Goal: Task Accomplishment & Management: Complete application form

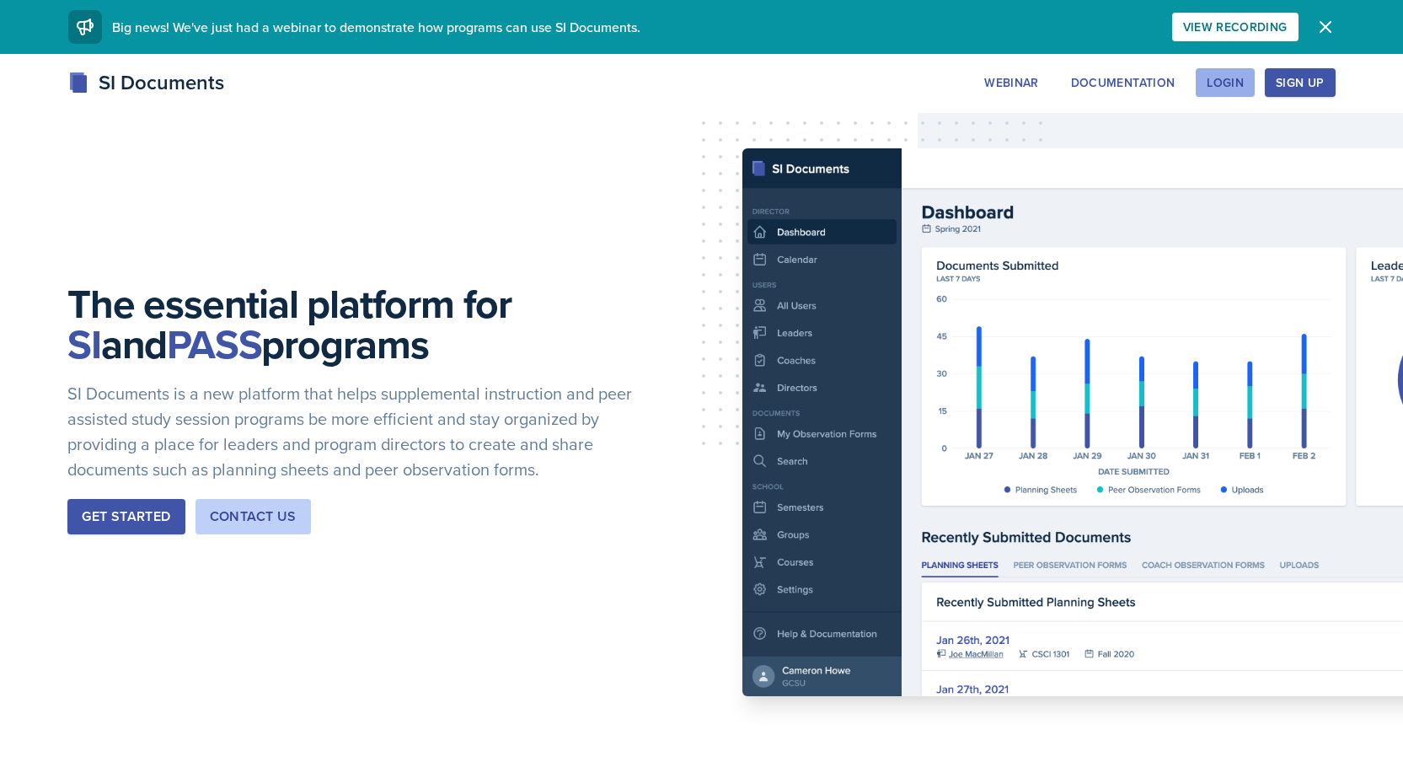
click at [1218, 85] on div "Login" at bounding box center [1225, 82] width 37 height 13
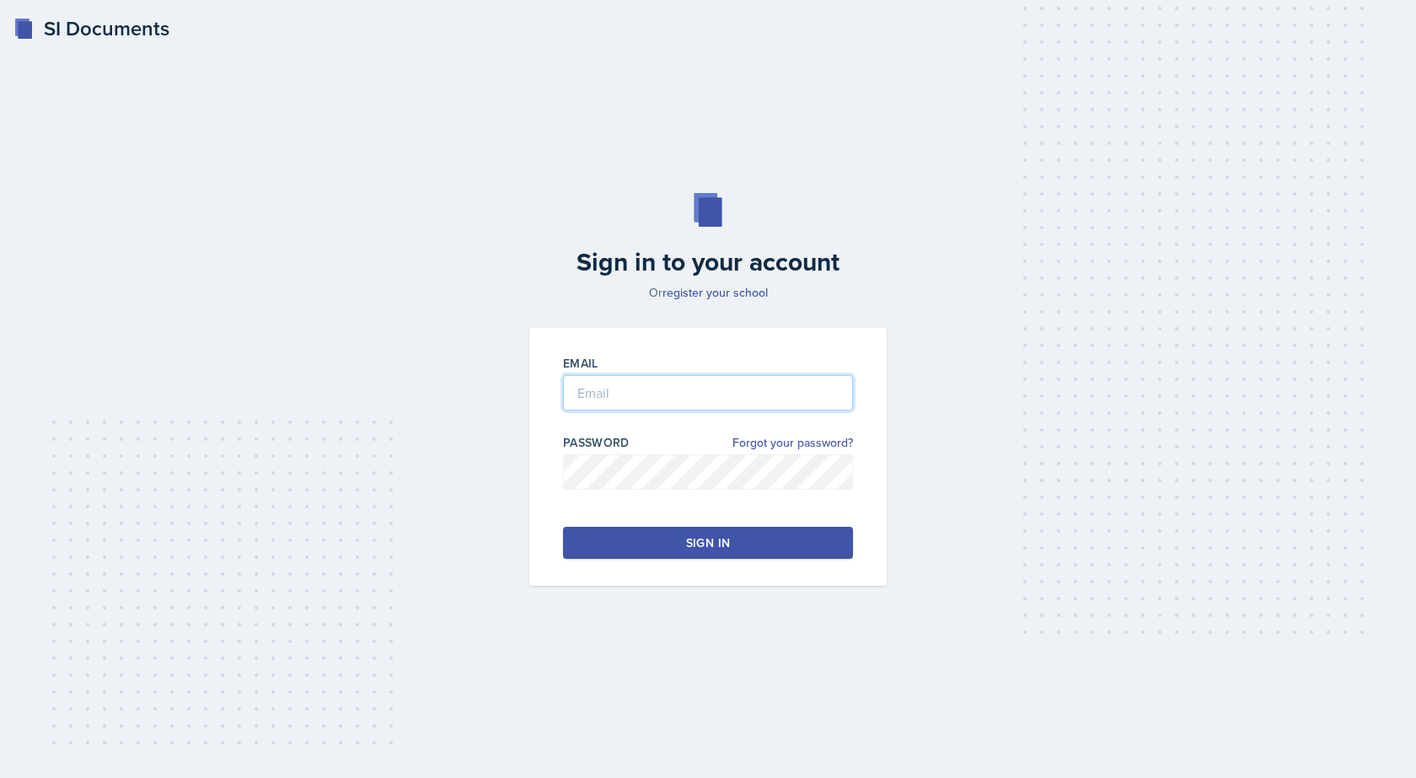
click at [583, 392] on input "email" at bounding box center [708, 392] width 290 height 35
type input "[PERSON_NAME][EMAIL_ADDRESS][PERSON_NAME][DOMAIN_NAME]"
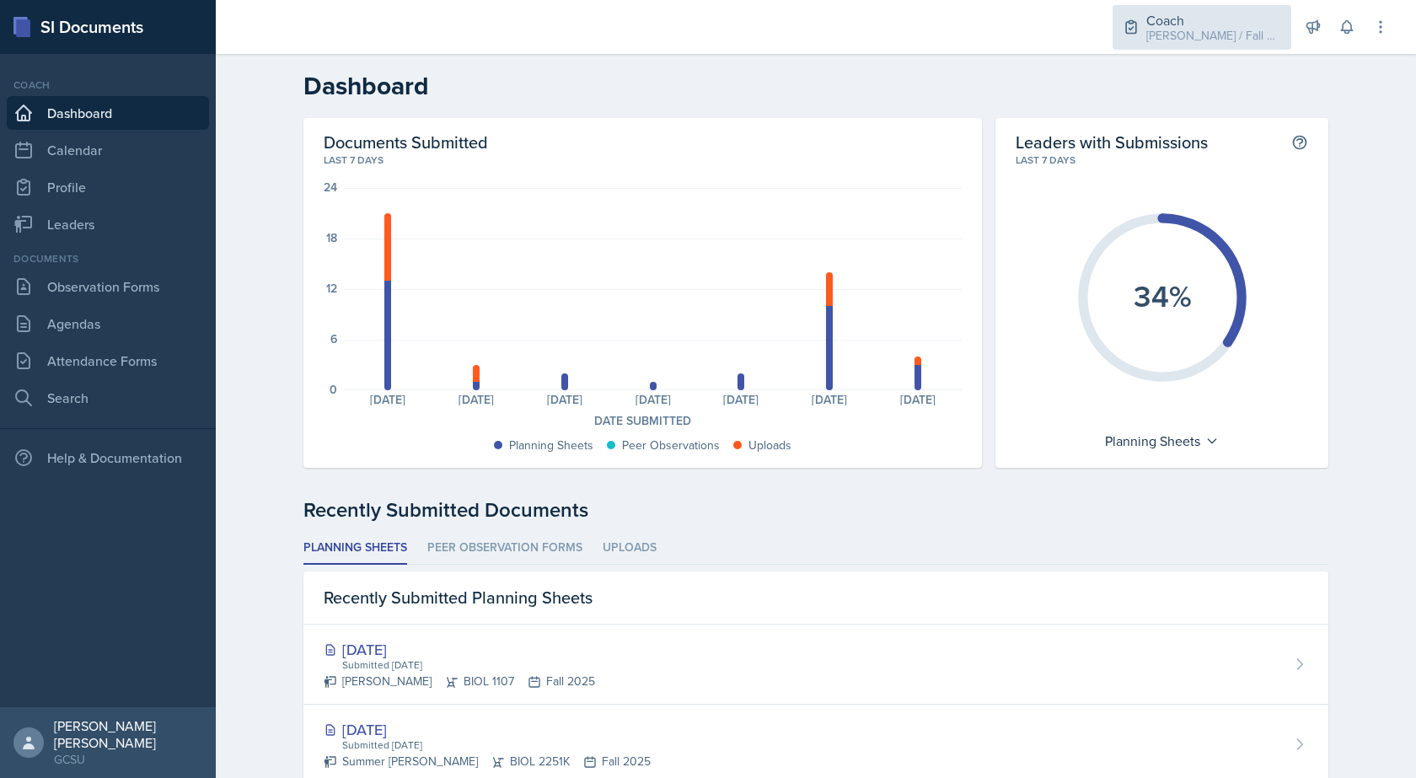
click at [1264, 24] on div "Coach" at bounding box center [1213, 20] width 135 height 20
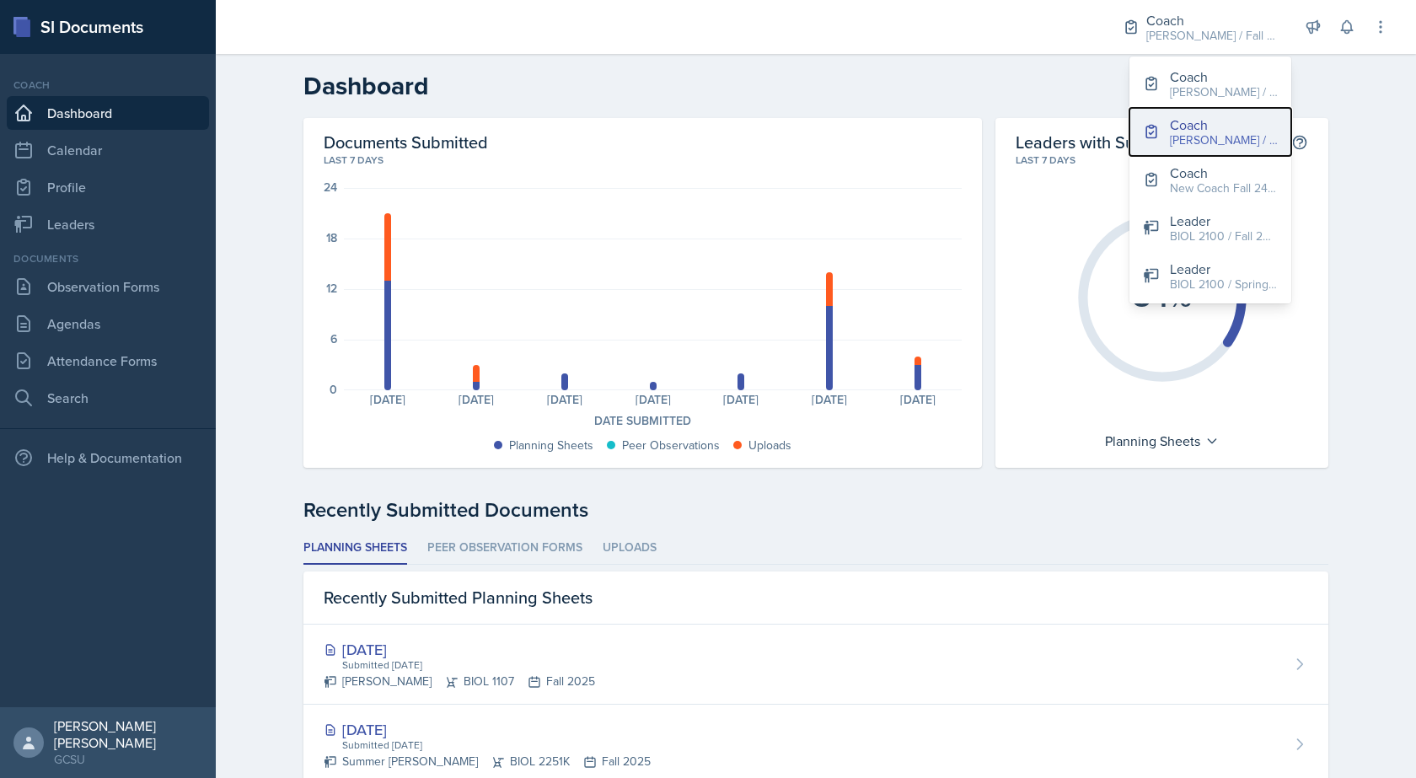
click at [1260, 134] on button "Coach [PERSON_NAME] / Fall 2025" at bounding box center [1210, 132] width 162 height 48
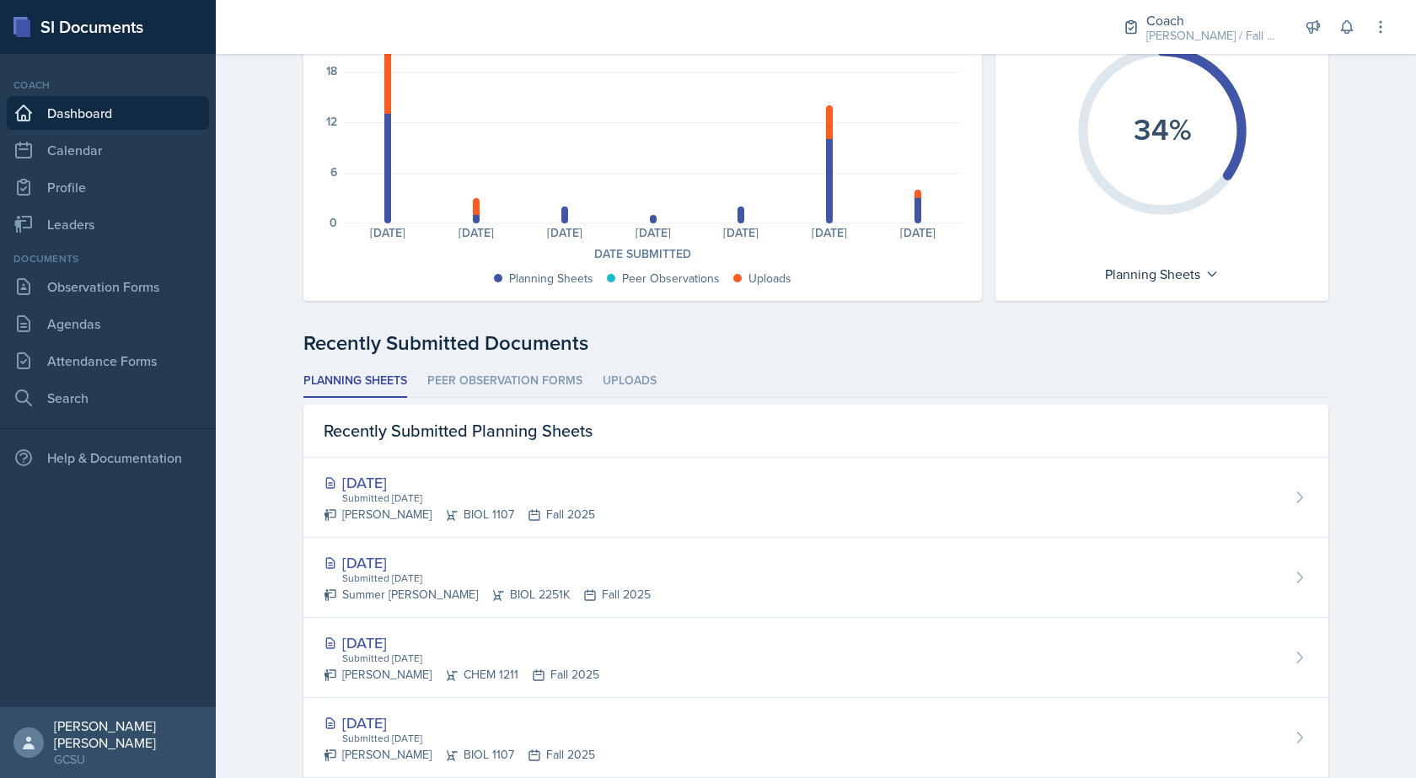
scroll to position [253, 0]
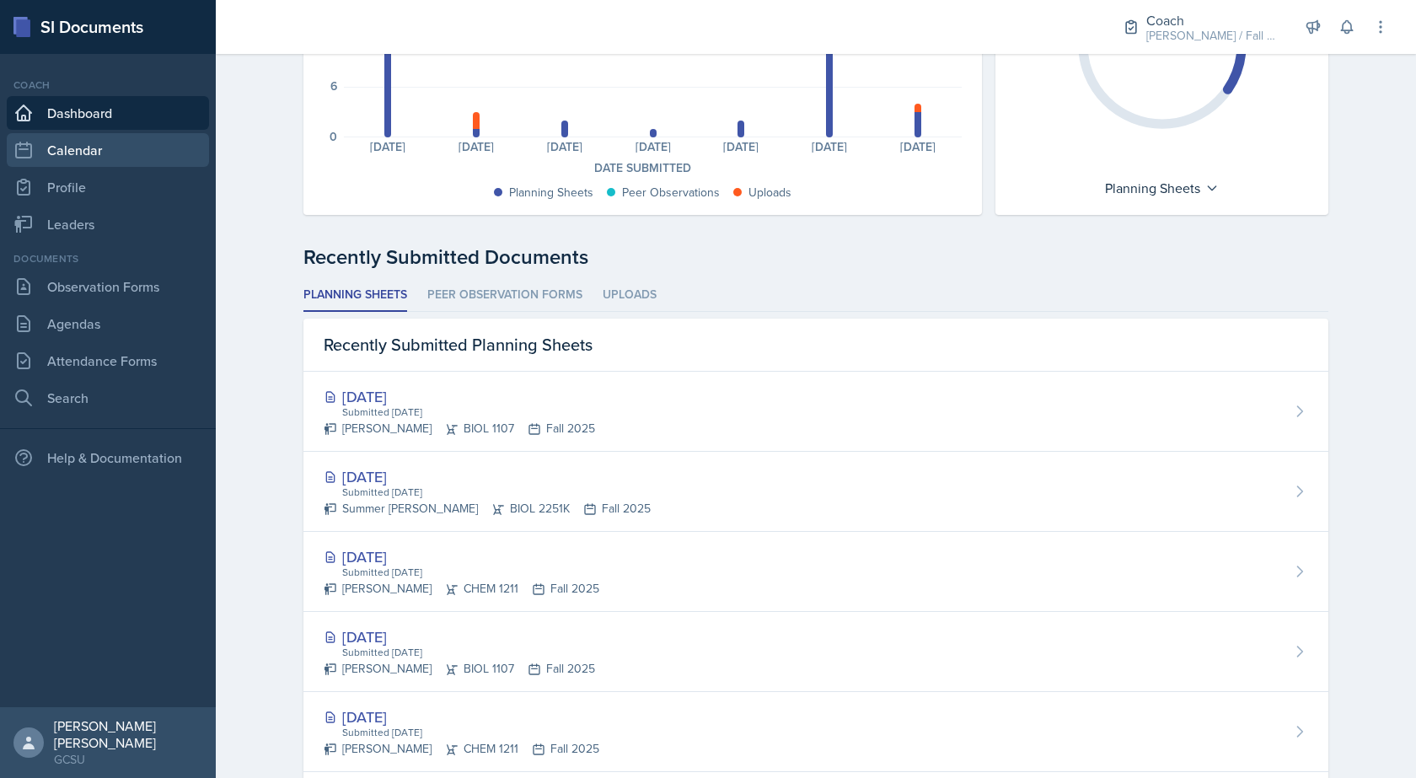
click at [89, 149] on link "Calendar" at bounding box center [108, 150] width 202 height 34
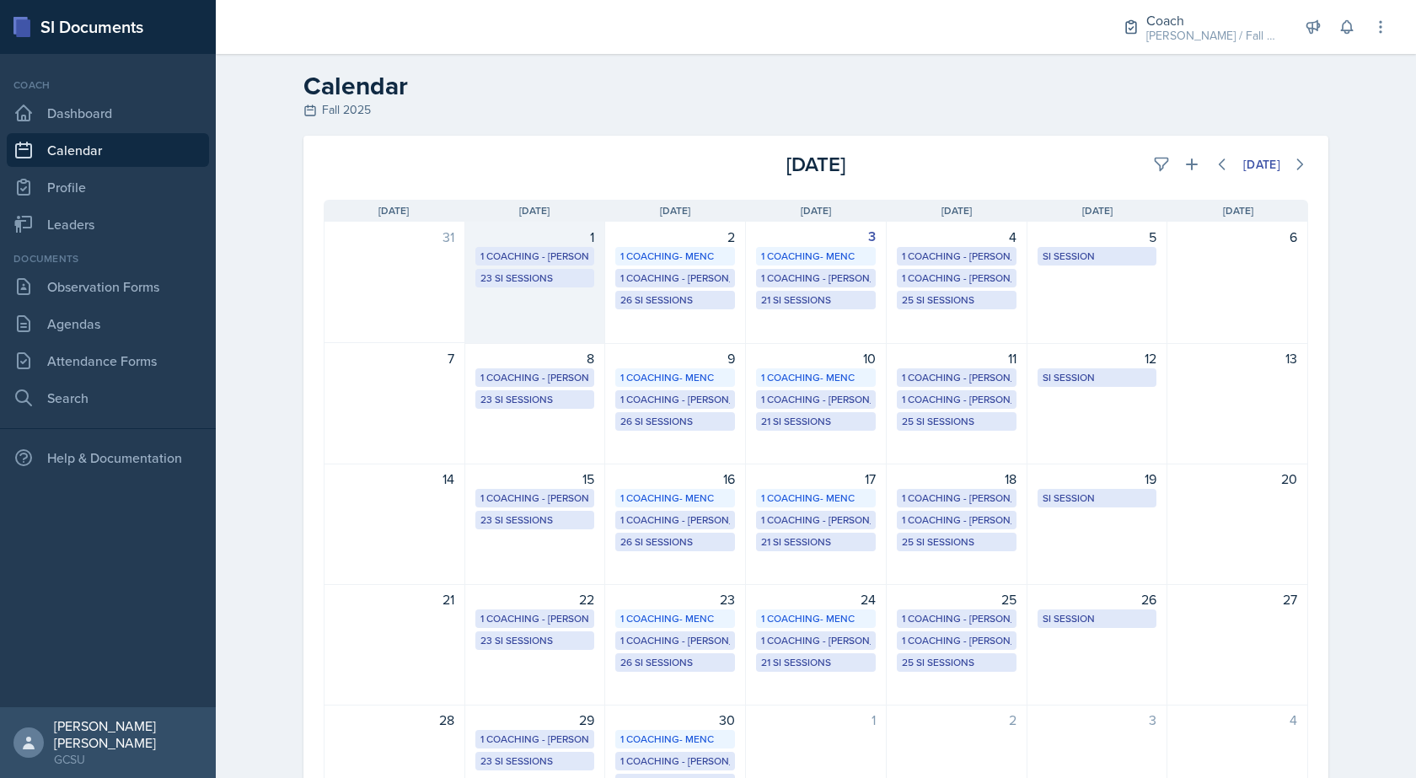
click at [571, 322] on div "1 1 Coaching - [PERSON_NAME] 23 SI Sessions" at bounding box center [535, 283] width 141 height 122
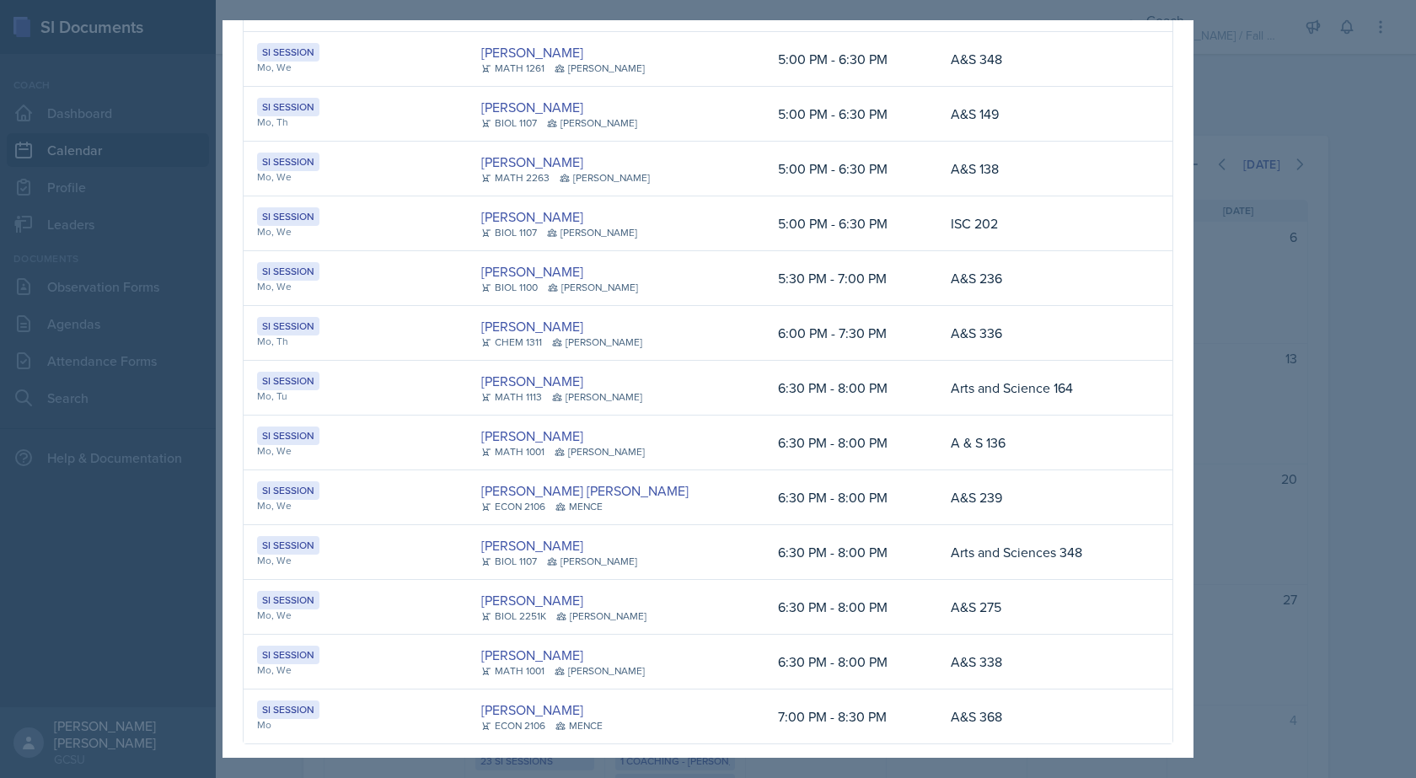
scroll to position [716, 0]
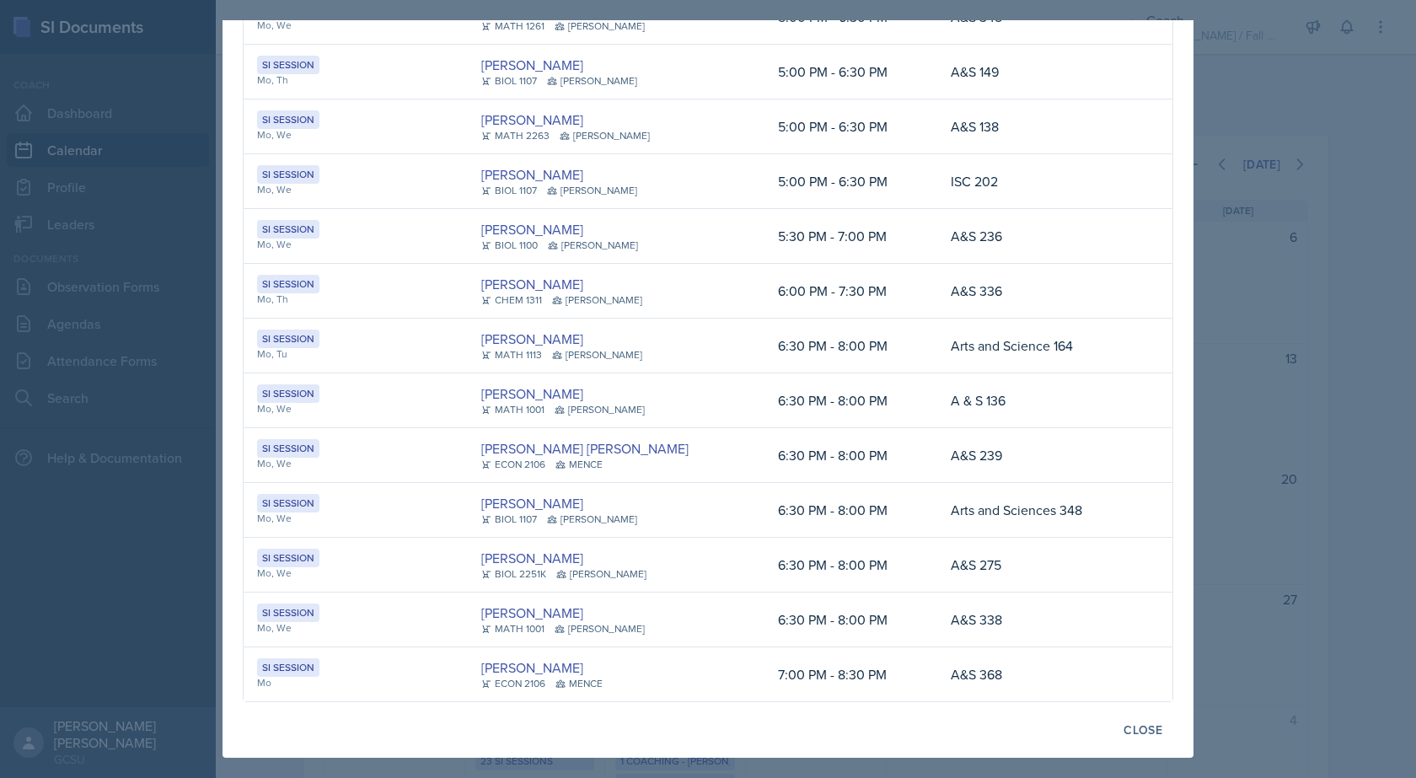
click at [1225, 453] on div at bounding box center [708, 389] width 1416 height 778
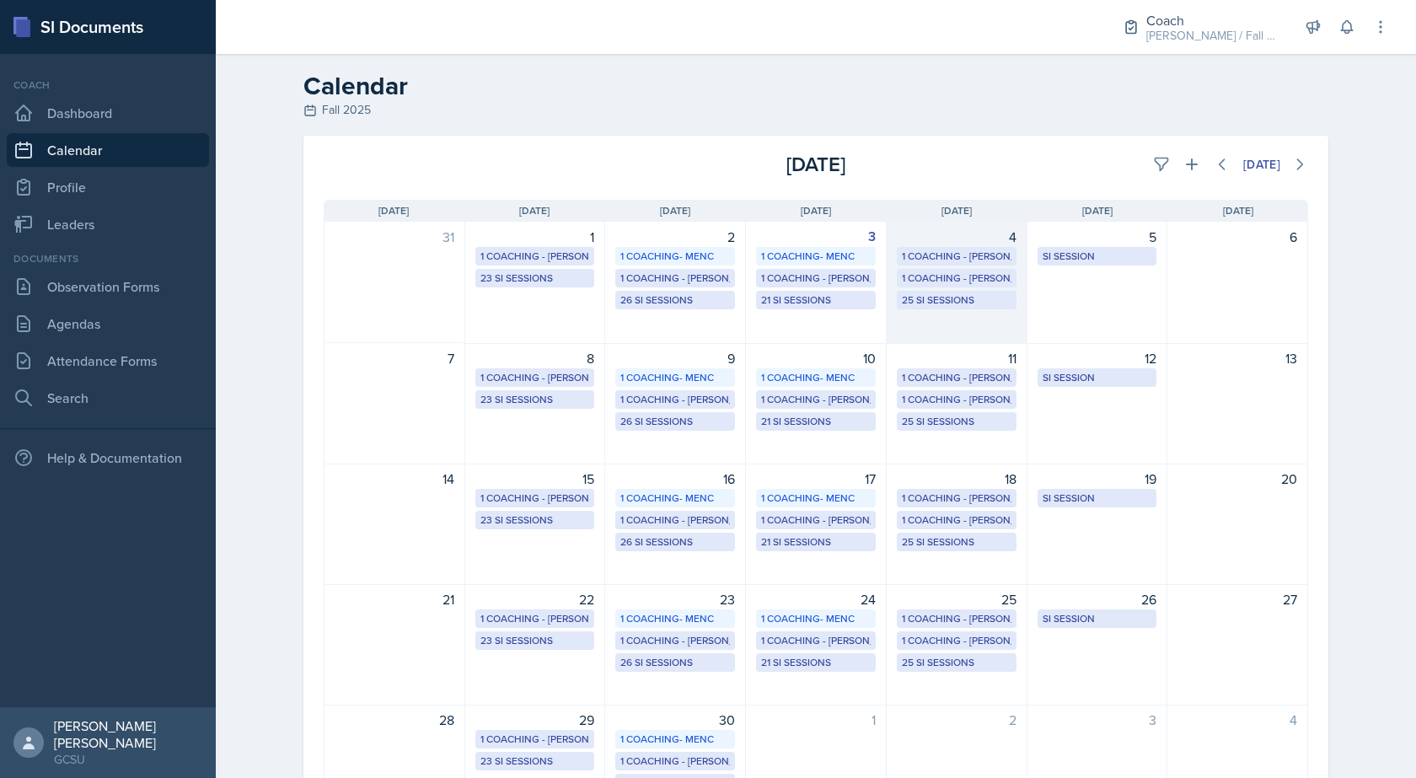
click at [953, 328] on div "4 1 Coaching - [PERSON_NAME] 1 Coaching - [PERSON_NAME] 25 SI Sessions" at bounding box center [957, 283] width 141 height 122
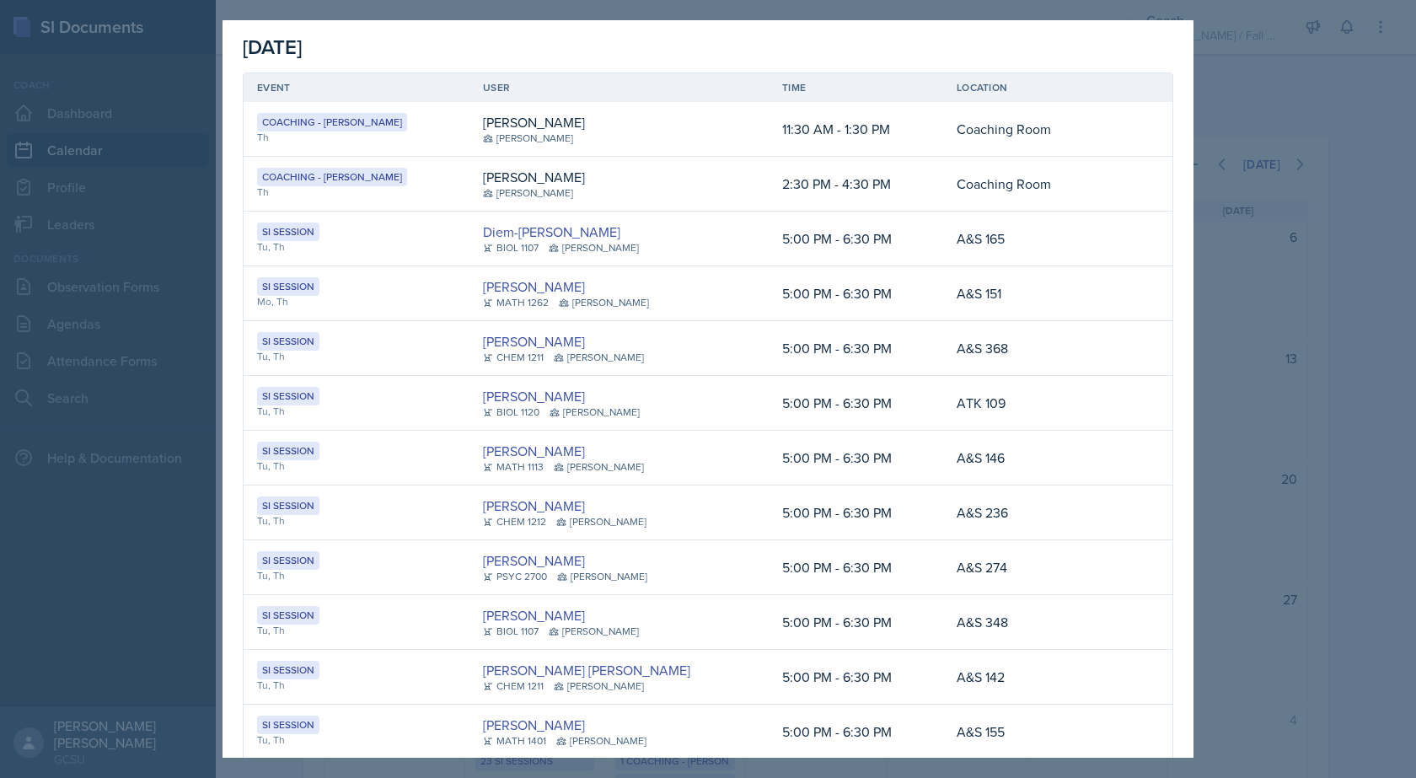
scroll to position [0, 0]
click at [1279, 442] on div at bounding box center [708, 389] width 1416 height 778
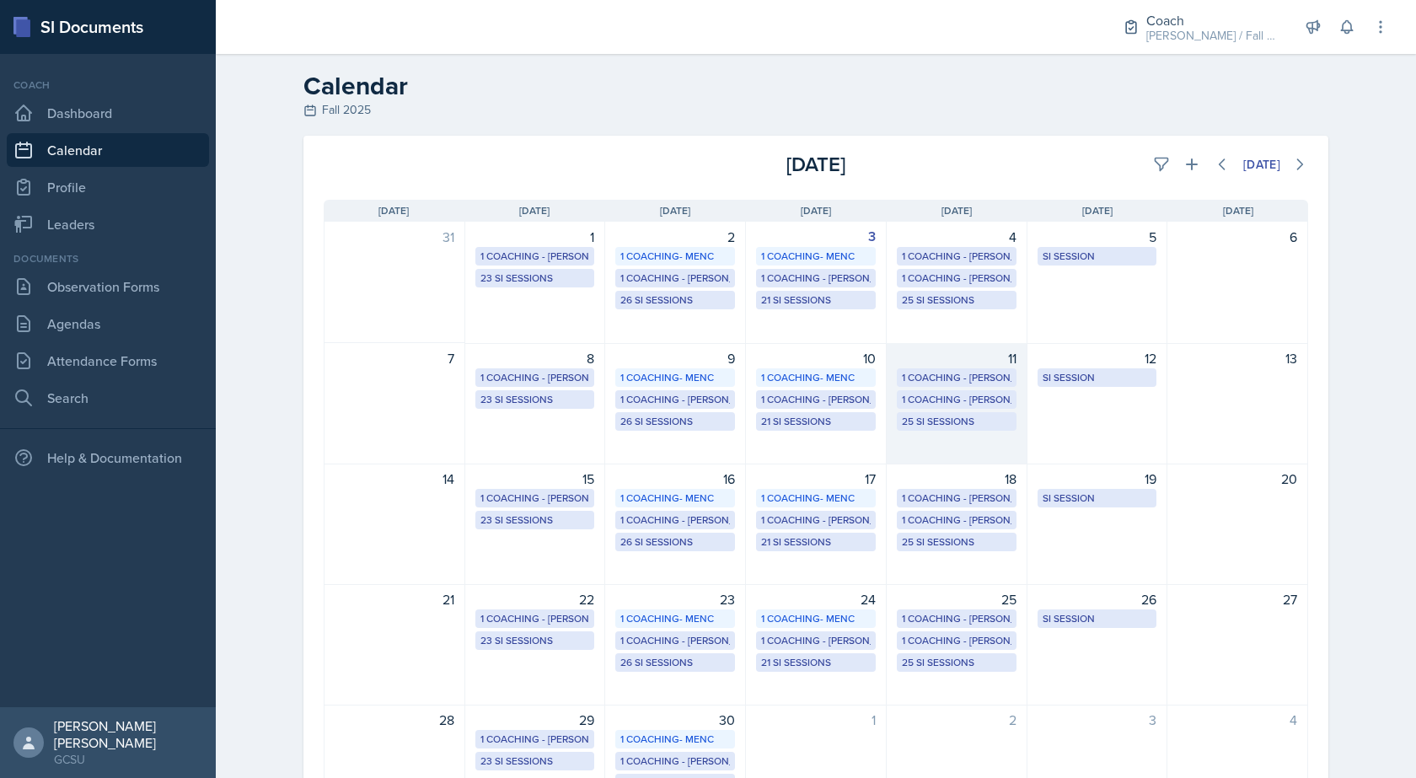
click at [938, 428] on div "25 SI Sessions" at bounding box center [957, 421] width 110 height 15
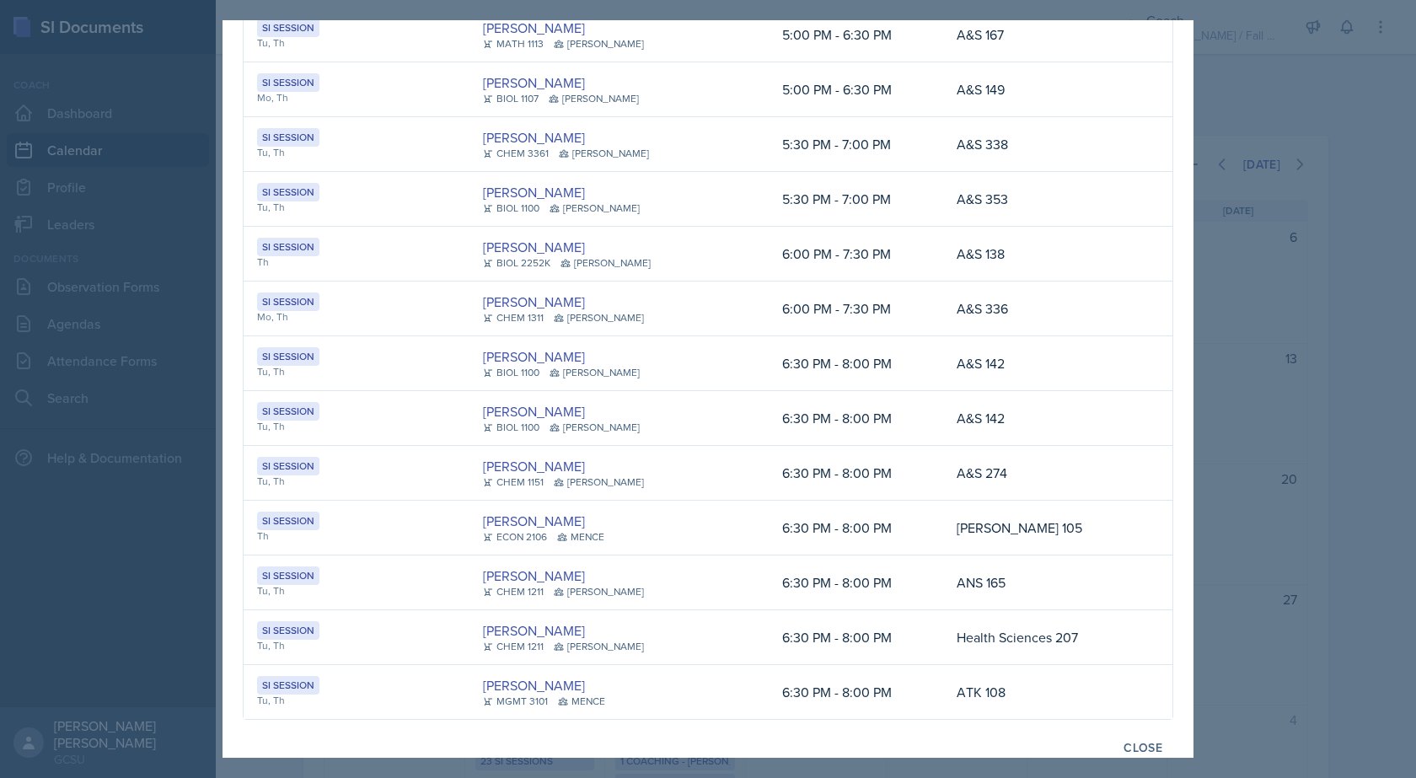
scroll to position [881, 0]
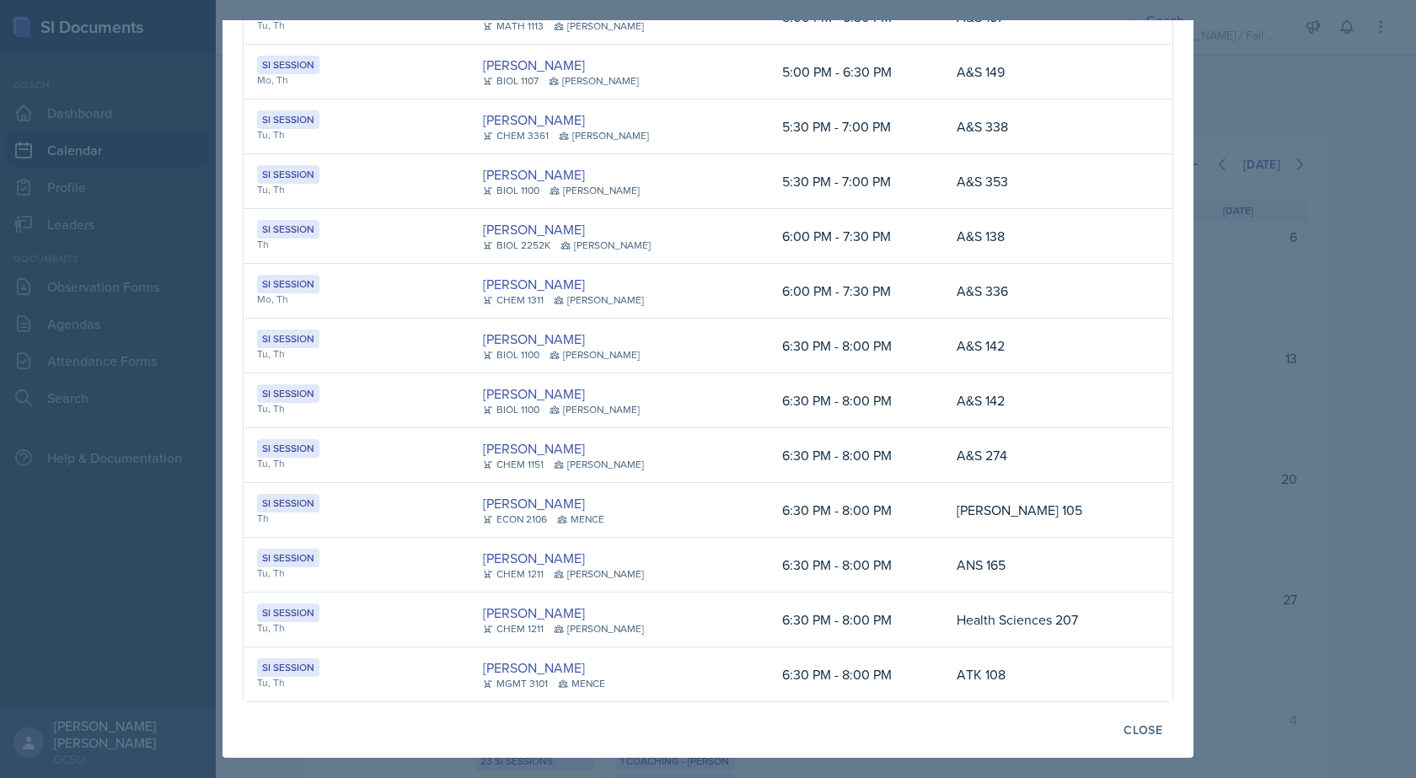
click at [1310, 332] on div at bounding box center [708, 389] width 1416 height 778
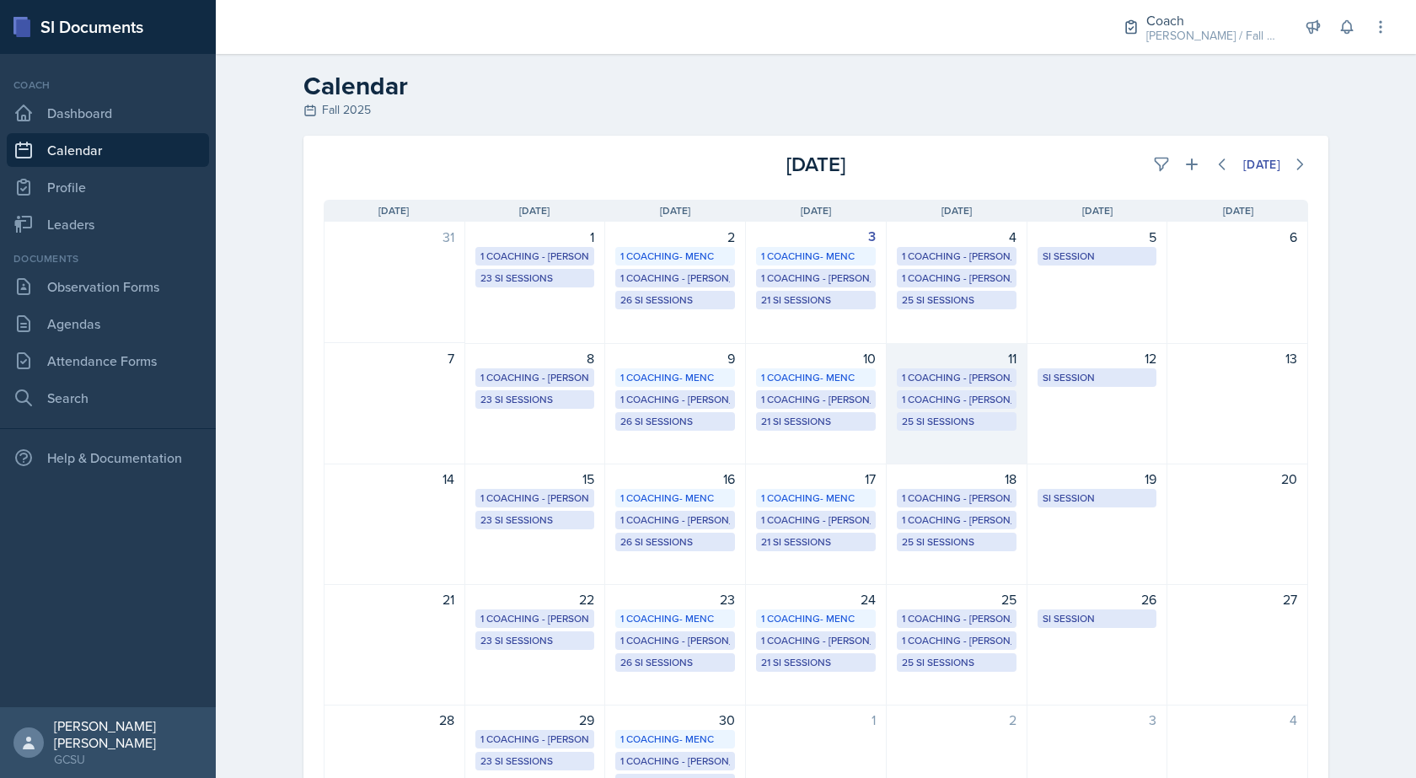
scroll to position [109, 0]
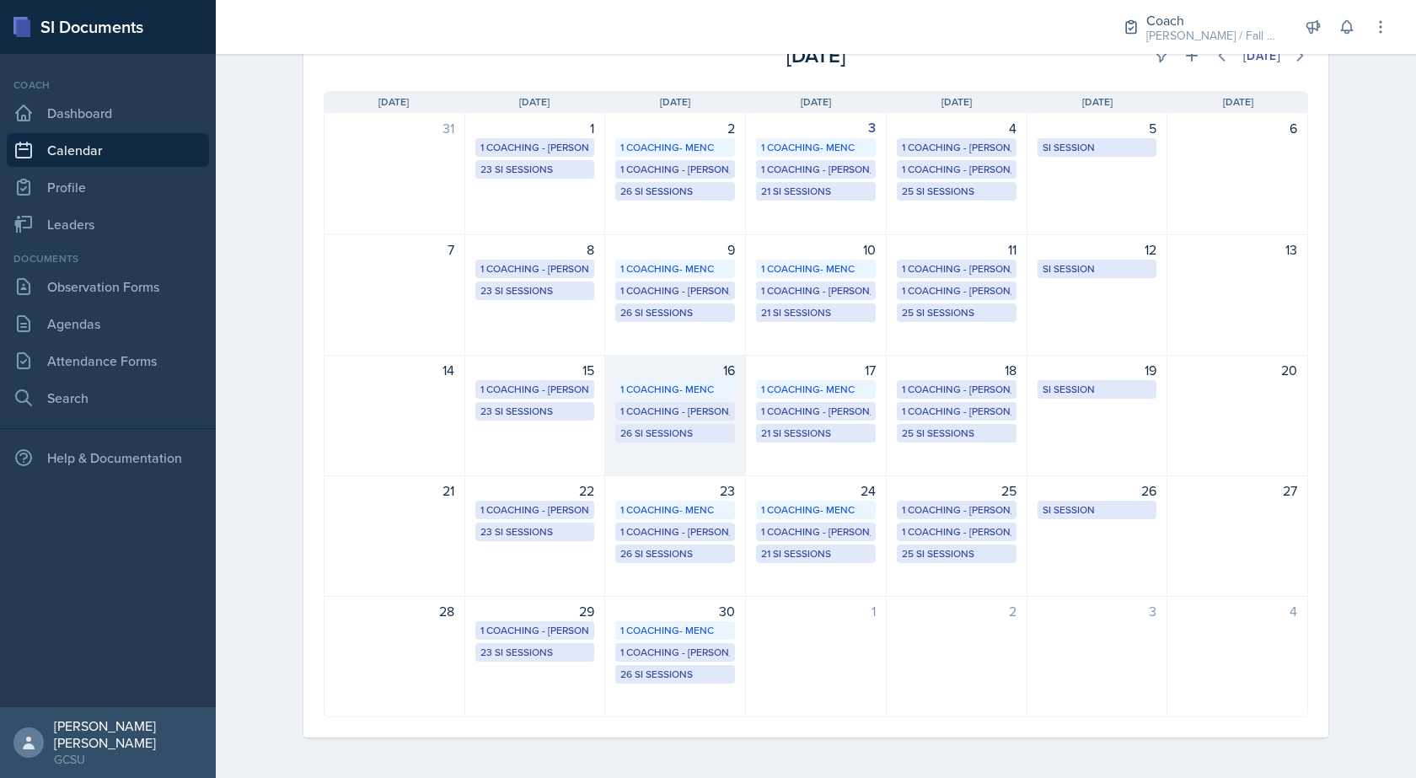
click at [652, 425] on div "26 SI Sessions" at bounding box center [675, 433] width 120 height 19
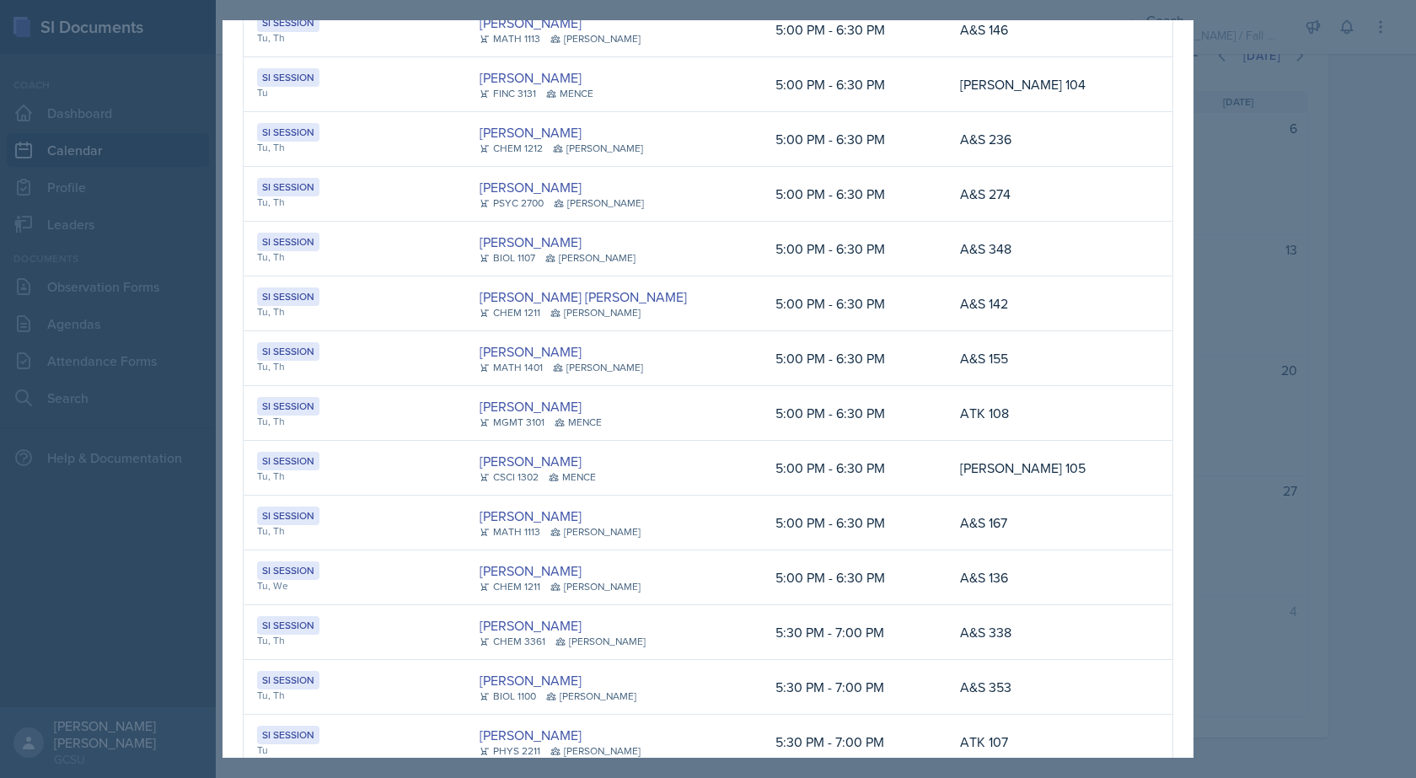
scroll to position [8, 0]
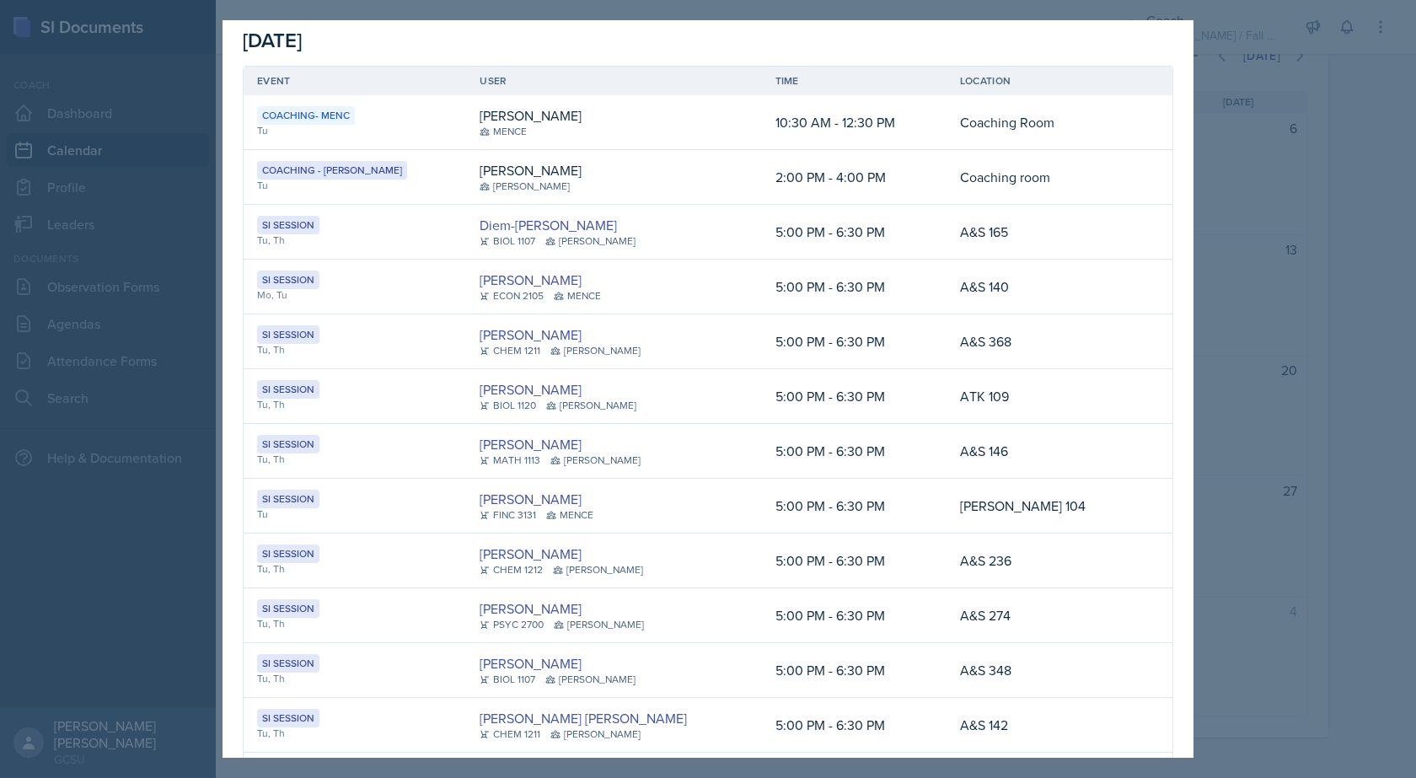
click at [1211, 459] on div at bounding box center [708, 389] width 1416 height 778
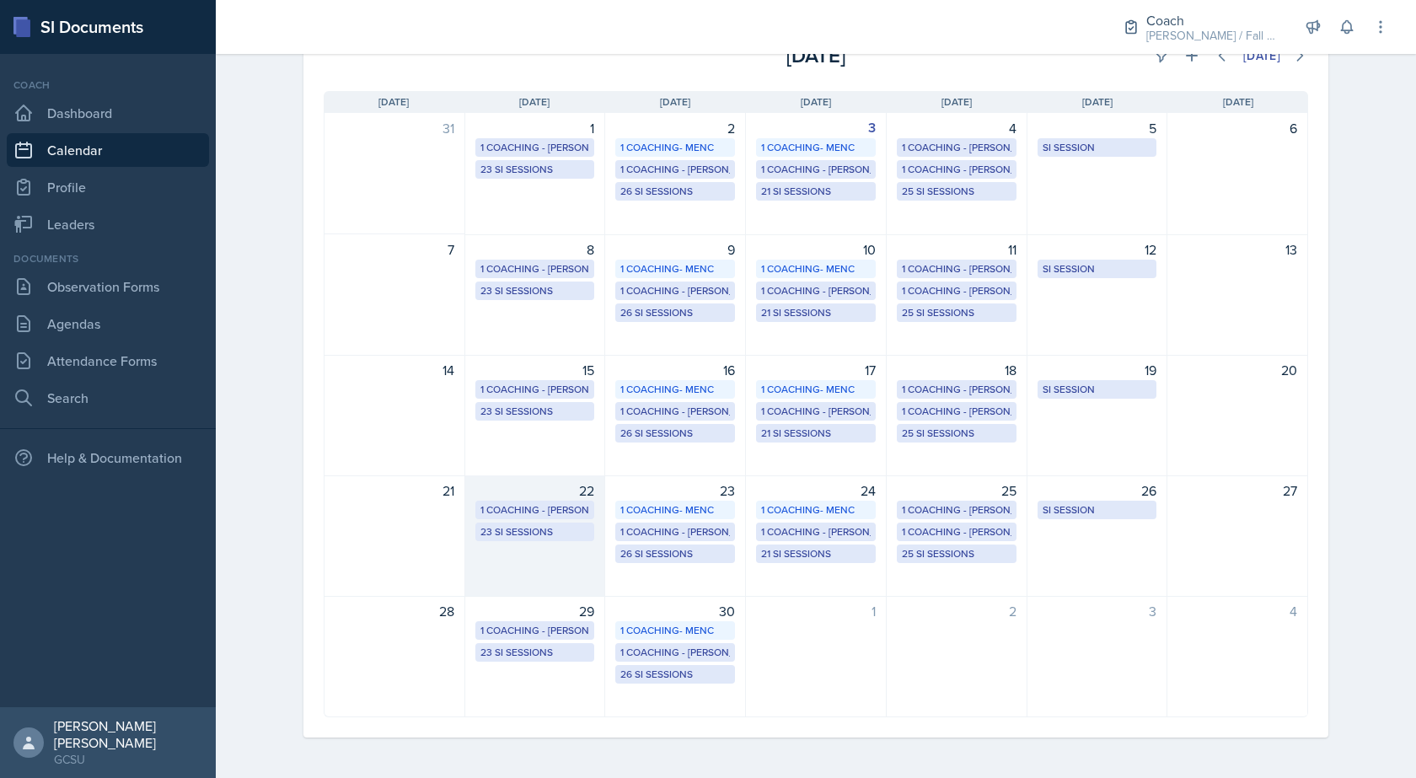
click at [545, 554] on div "22 1 Coaching - [PERSON_NAME] 23 SI Sessions" at bounding box center [535, 535] width 141 height 121
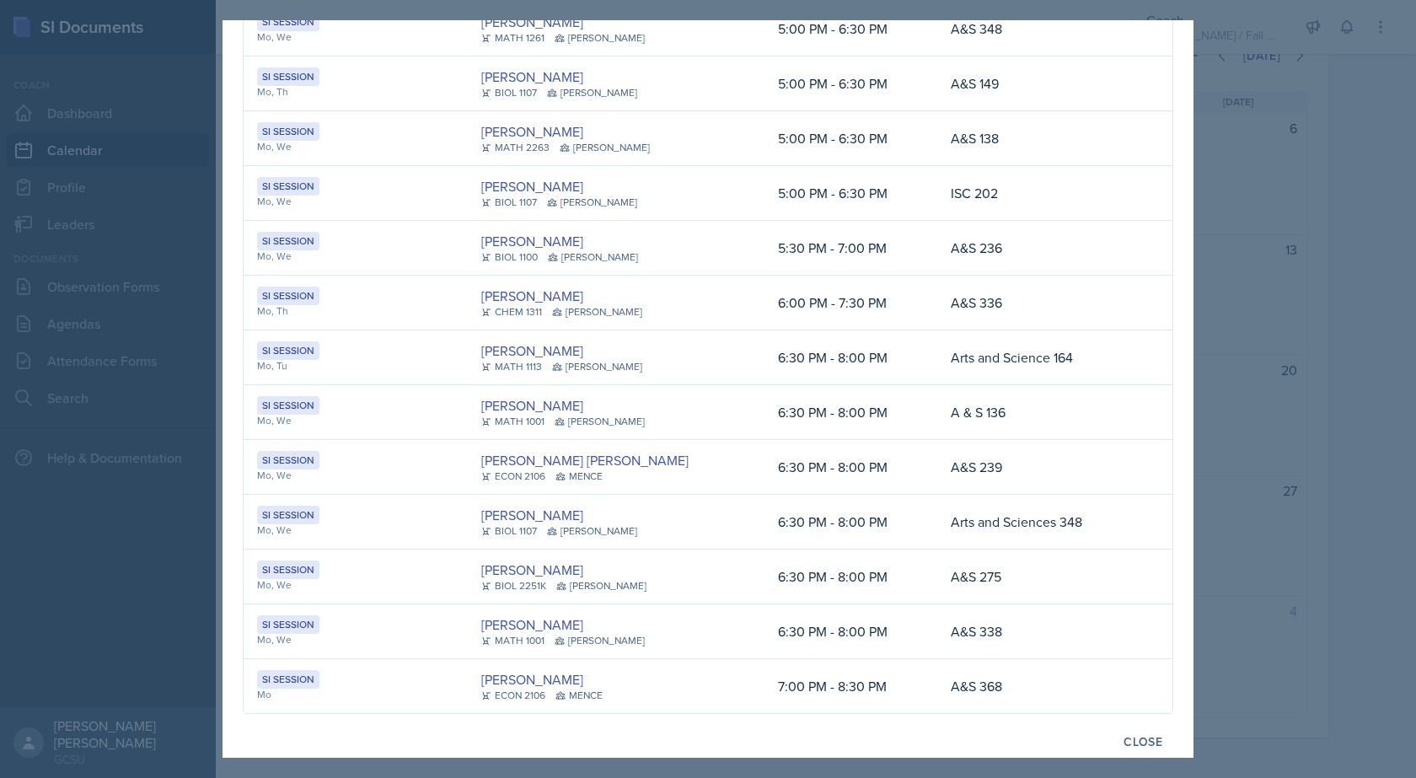
scroll to position [716, 0]
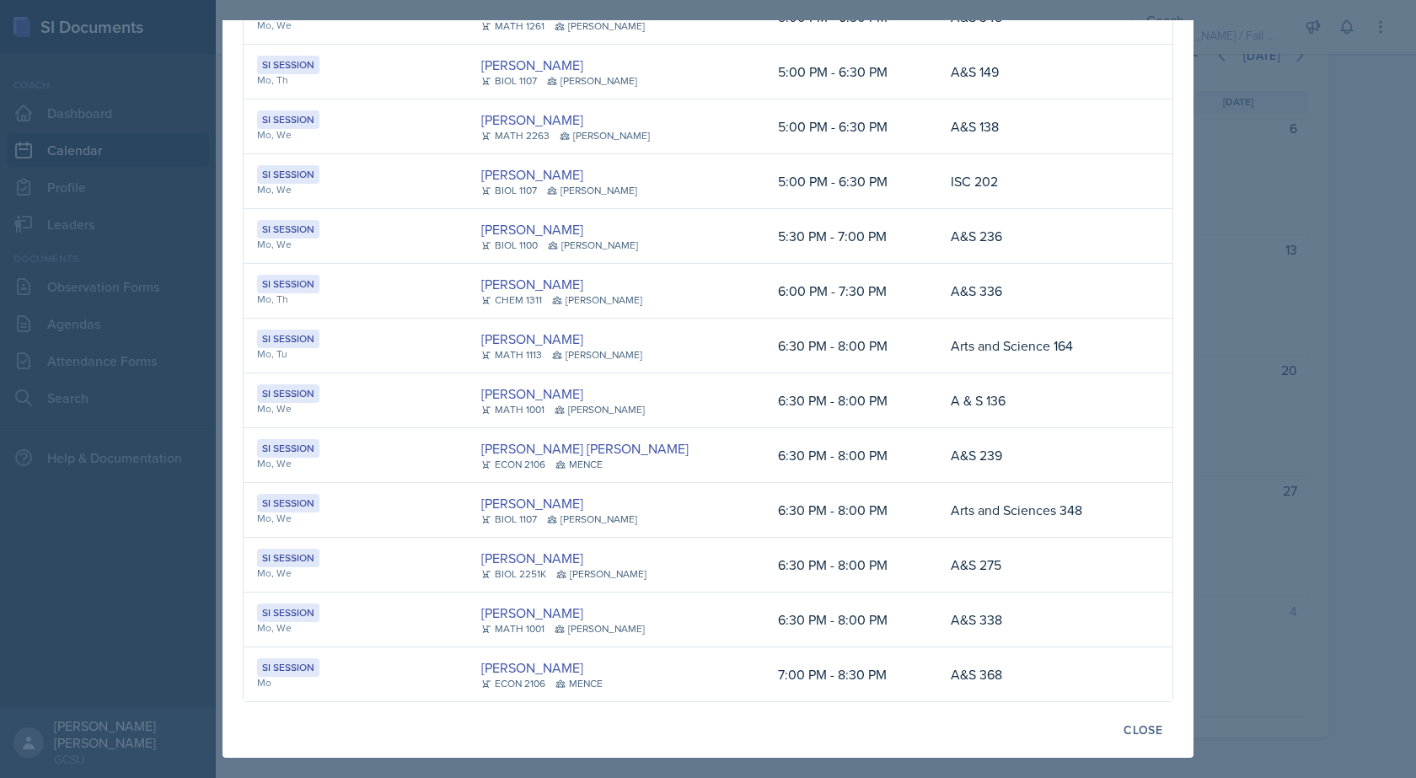
click at [1231, 596] on div at bounding box center [708, 389] width 1416 height 778
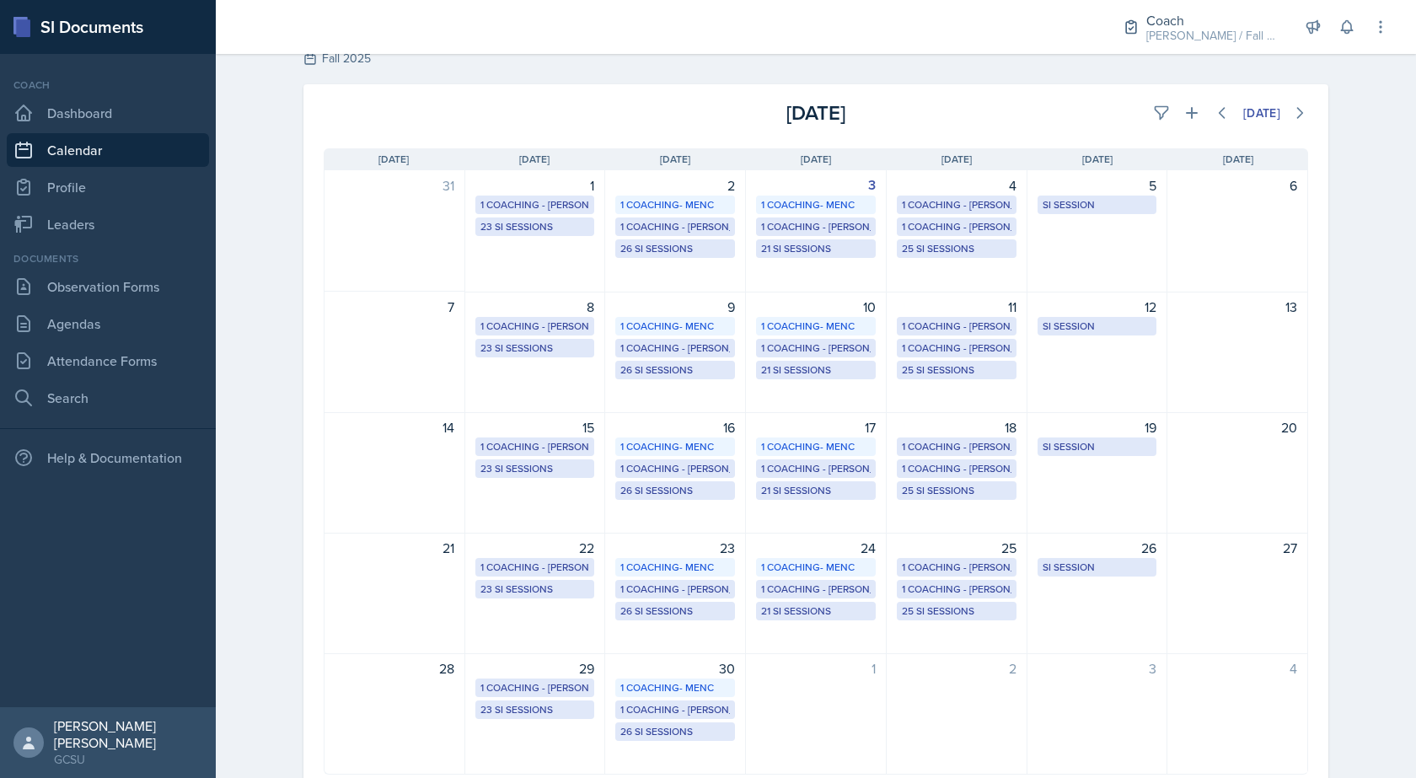
scroll to position [0, 0]
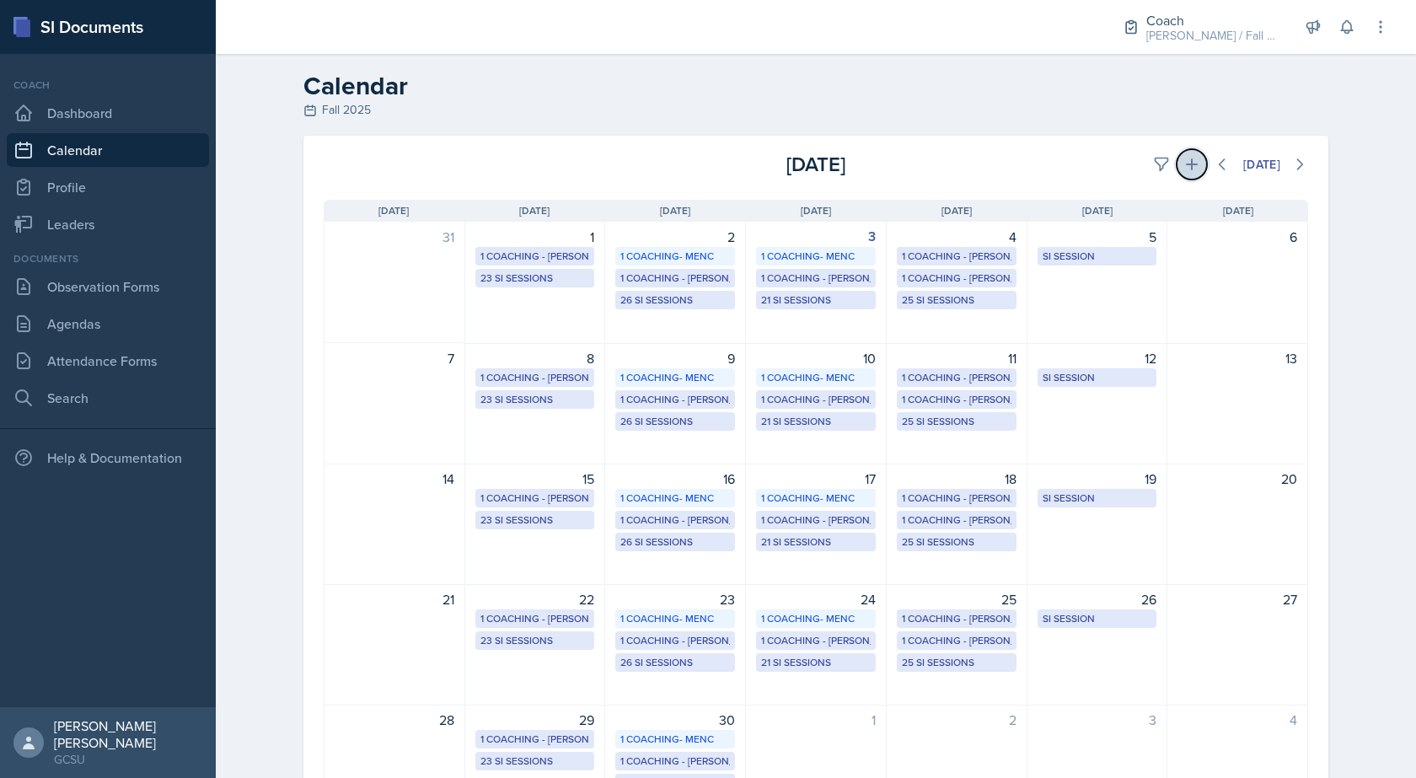
click at [1177, 163] on button at bounding box center [1192, 164] width 30 height 30
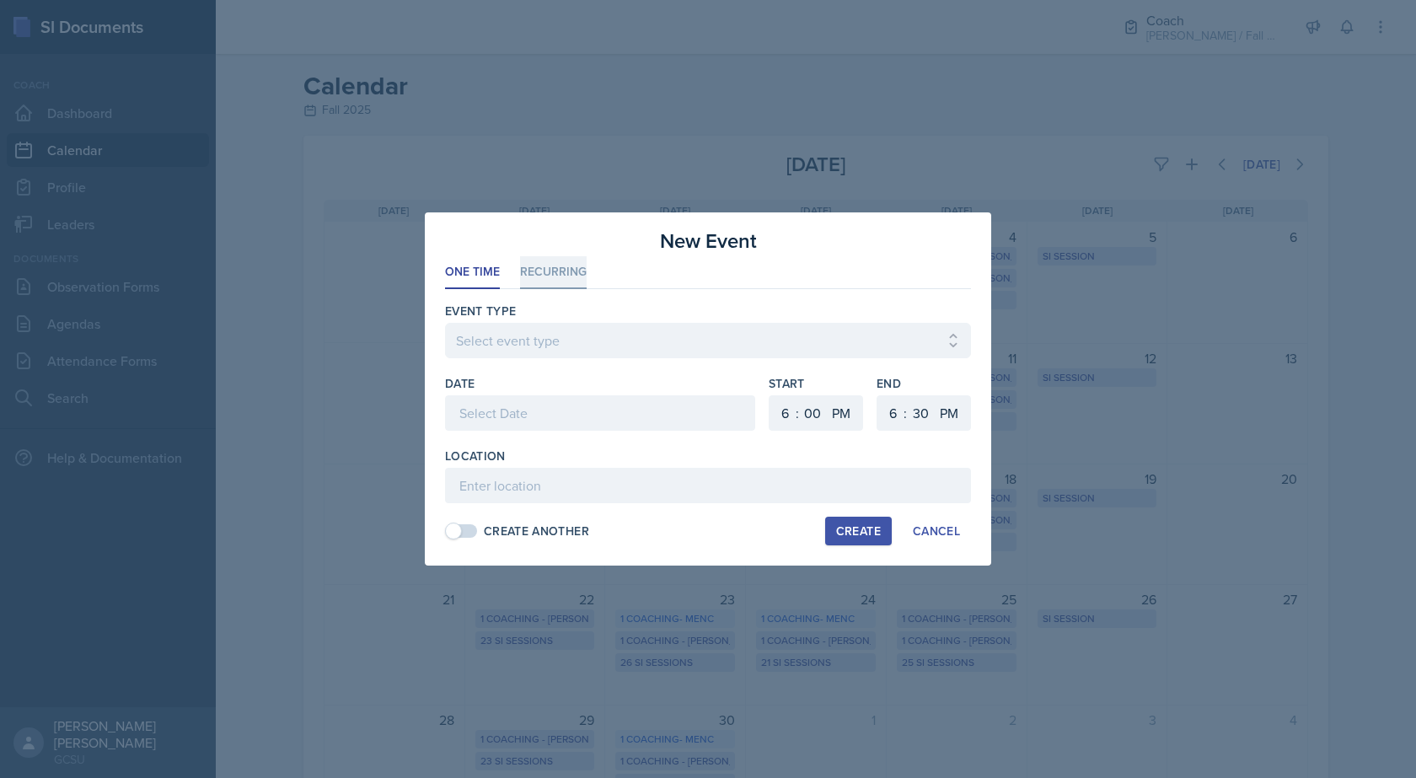
click at [545, 282] on li "Recurring" at bounding box center [553, 272] width 67 height 33
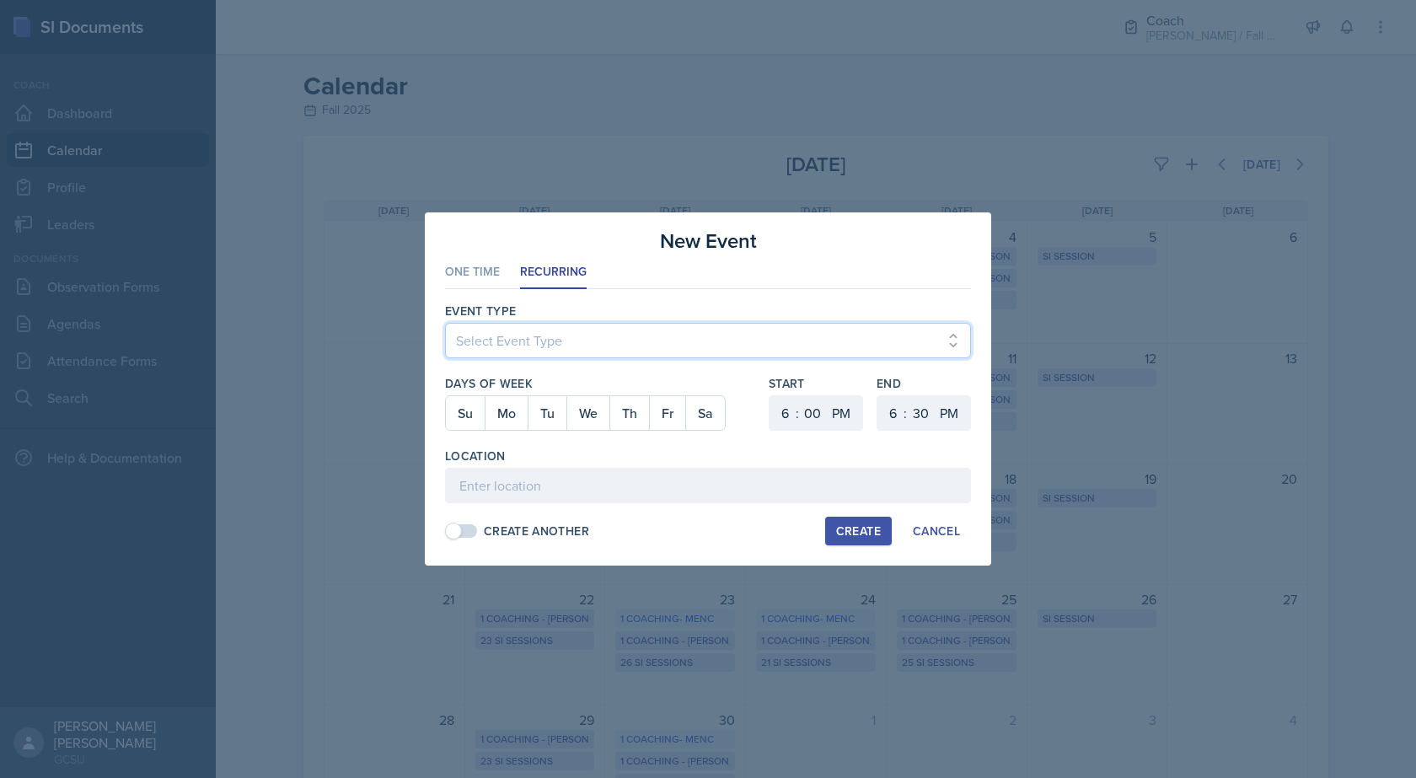
click at [548, 333] on select "Select Event Type CoP Meeting Coaching - [PERSON_NAME] Coaching - [PERSON_NAME]…" at bounding box center [708, 340] width 526 height 35
select select "f97d2ea7-7fe6-4b52-8c13-51bf2f5c03f9"
click at [445, 323] on select "Select Event Type CoP Meeting Coaching - [PERSON_NAME] Coaching - [PERSON_NAME]…" at bounding box center [708, 340] width 526 height 35
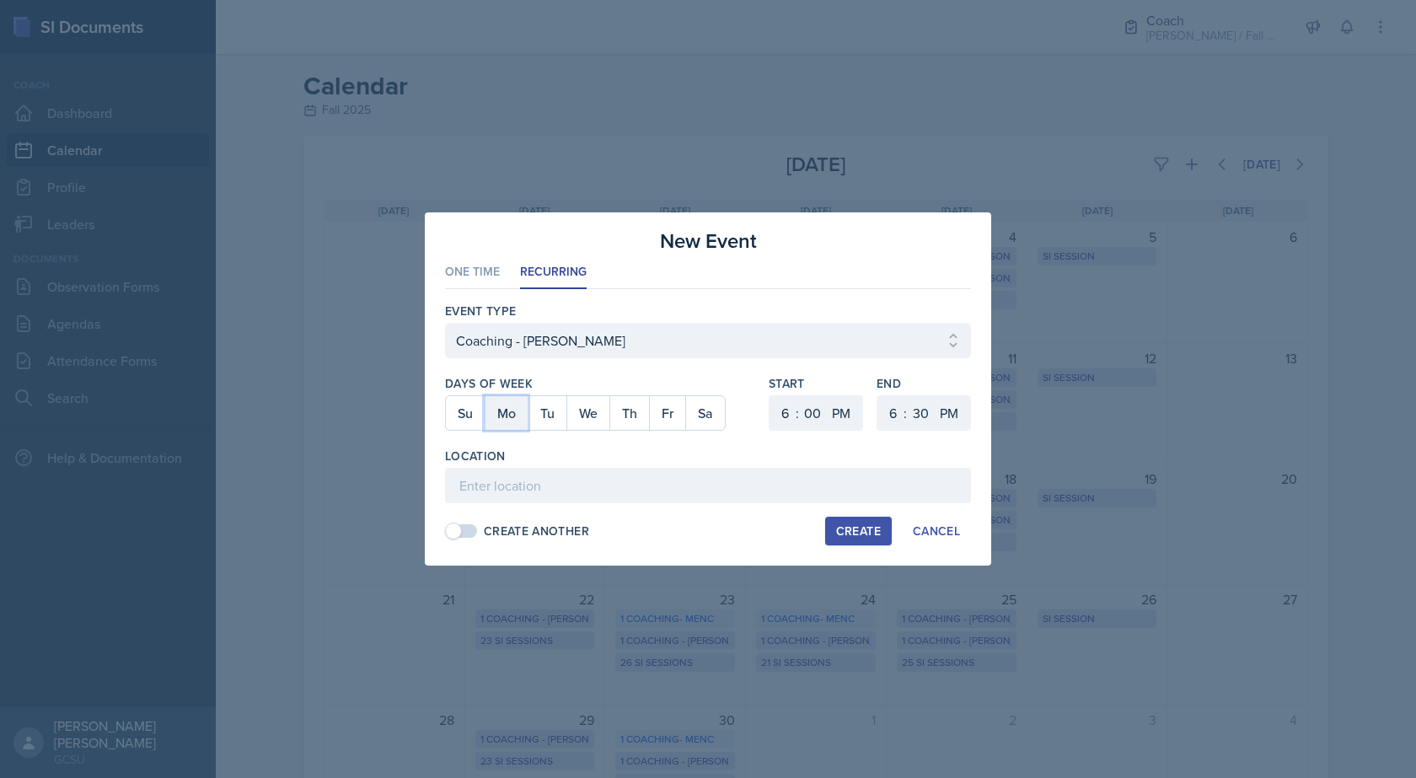
click at [507, 418] on button "Mo" at bounding box center [506, 413] width 43 height 34
click at [818, 422] on select "00 05 10 15 20 25 30 35 40 45 50 55" at bounding box center [812, 412] width 27 height 35
click at [781, 415] on select "1 2 3 4 5 6 7 8 9 10 11 12" at bounding box center [783, 412] width 27 height 35
select select "11"
click at [770, 395] on select "1 2 3 4 5 6 7 8 9 10 11 12" at bounding box center [783, 412] width 27 height 35
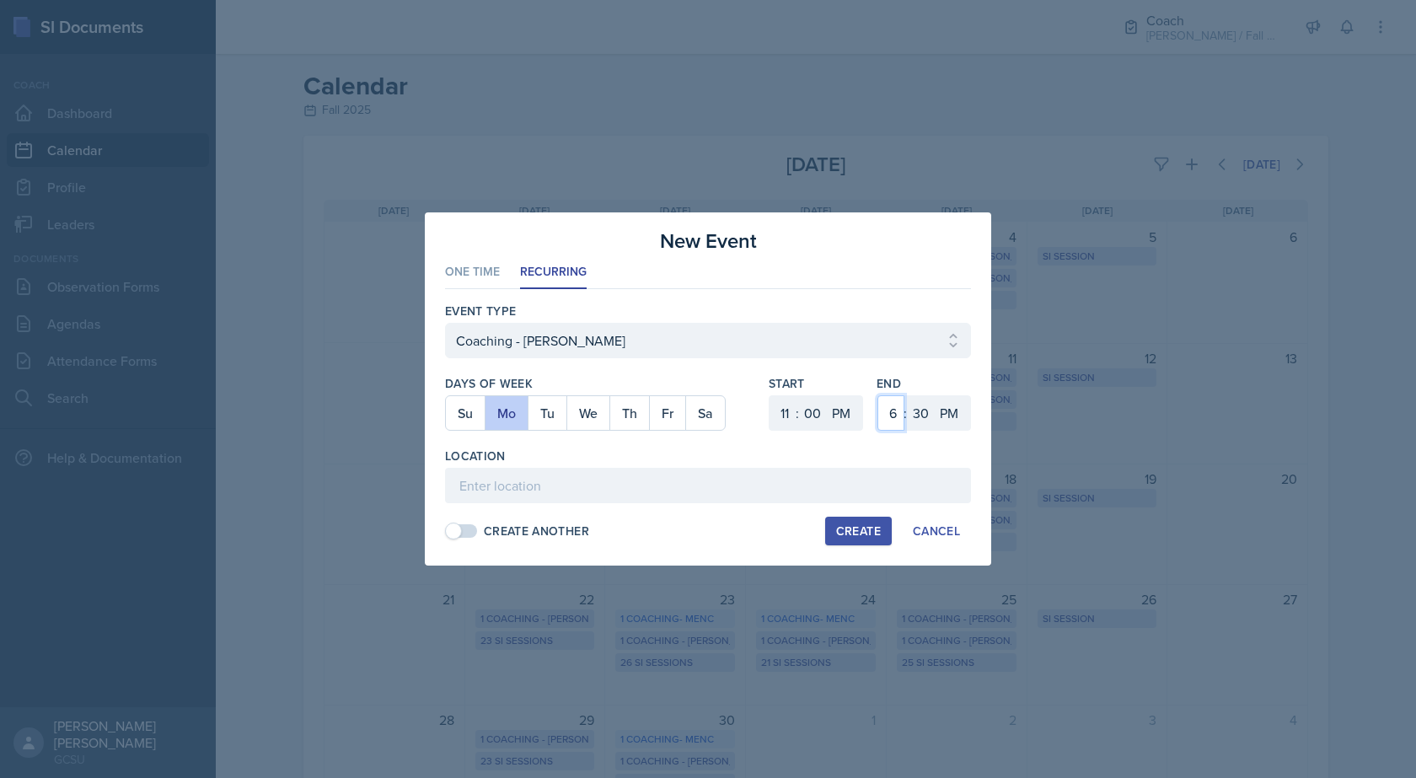
click at [889, 417] on select "1 2 3 4 5 6 7 8 9 10 11 12" at bounding box center [890, 412] width 27 height 35
select select "1"
click at [877, 395] on select "1 2 3 4 5 6 7 8 9 10 11 12" at bounding box center [890, 412] width 27 height 35
click at [916, 422] on select "00 05 10 15 20 25 30 35 40 45 50 55" at bounding box center [920, 412] width 27 height 35
select select "0"
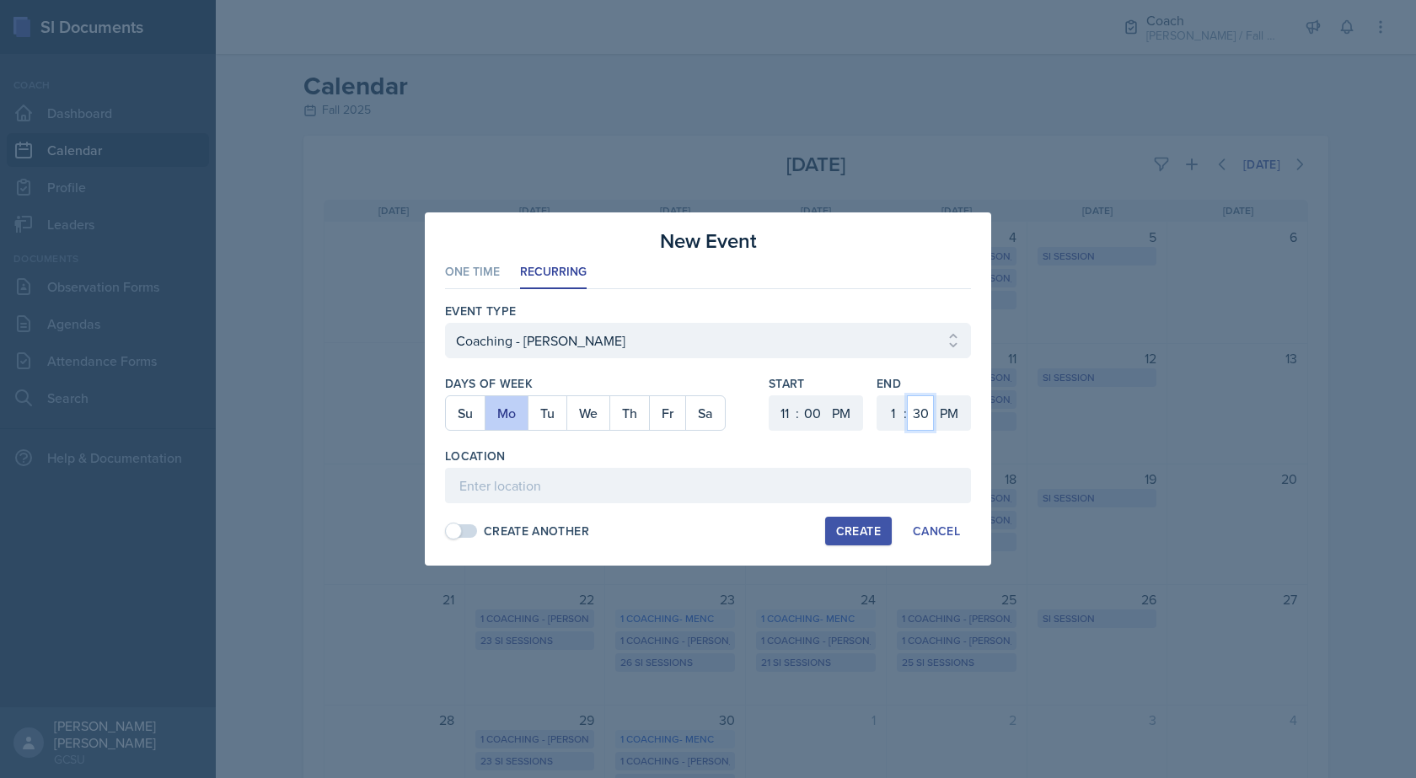
click at [907, 395] on select "00 05 10 15 20 25 30 35 40 45 50 55" at bounding box center [920, 412] width 27 height 35
click at [566, 493] on input at bounding box center [708, 485] width 526 height 35
type input "Coaching Room"
click at [839, 534] on div "Create" at bounding box center [858, 530] width 45 height 13
select select
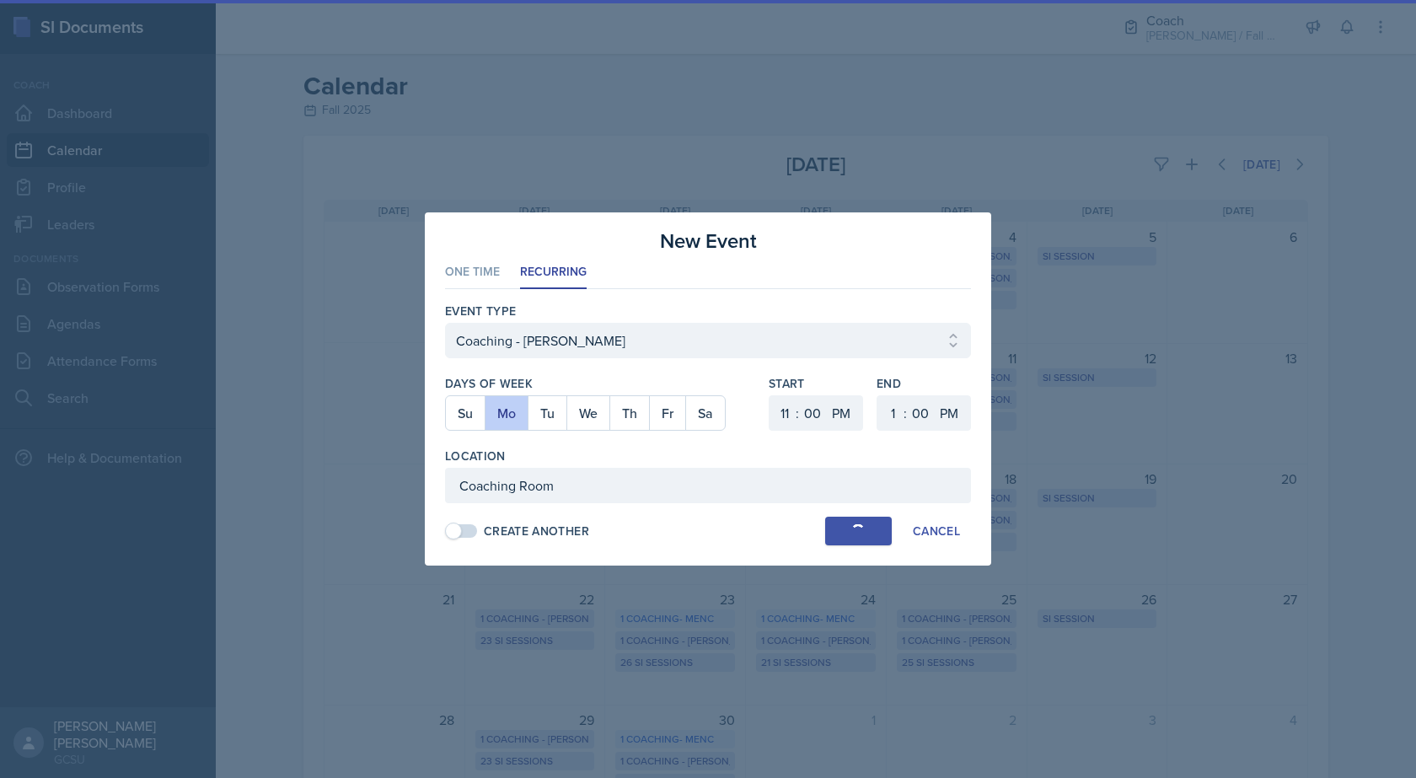
select select "6"
select select "30"
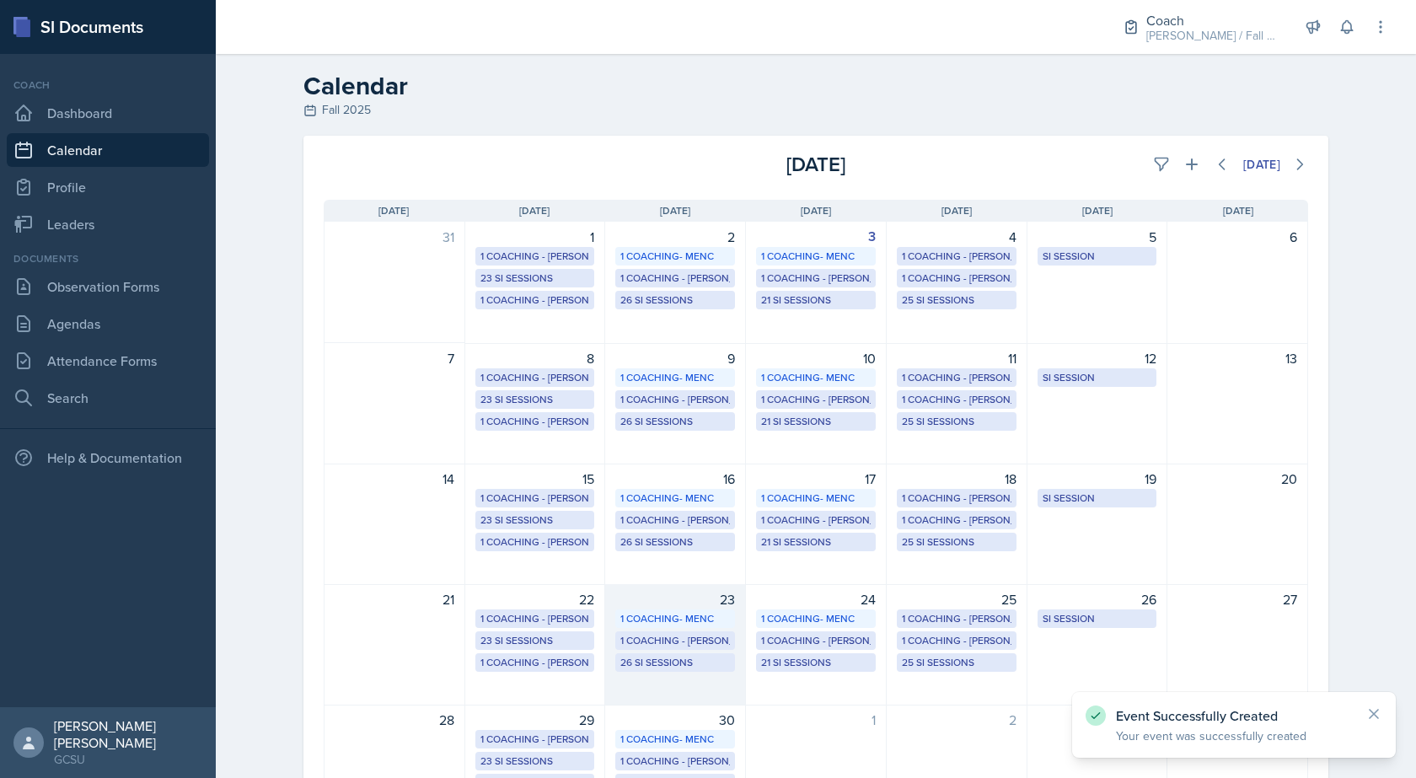
click at [662, 641] on div "1 Coaching - [PERSON_NAME]" at bounding box center [675, 640] width 110 height 15
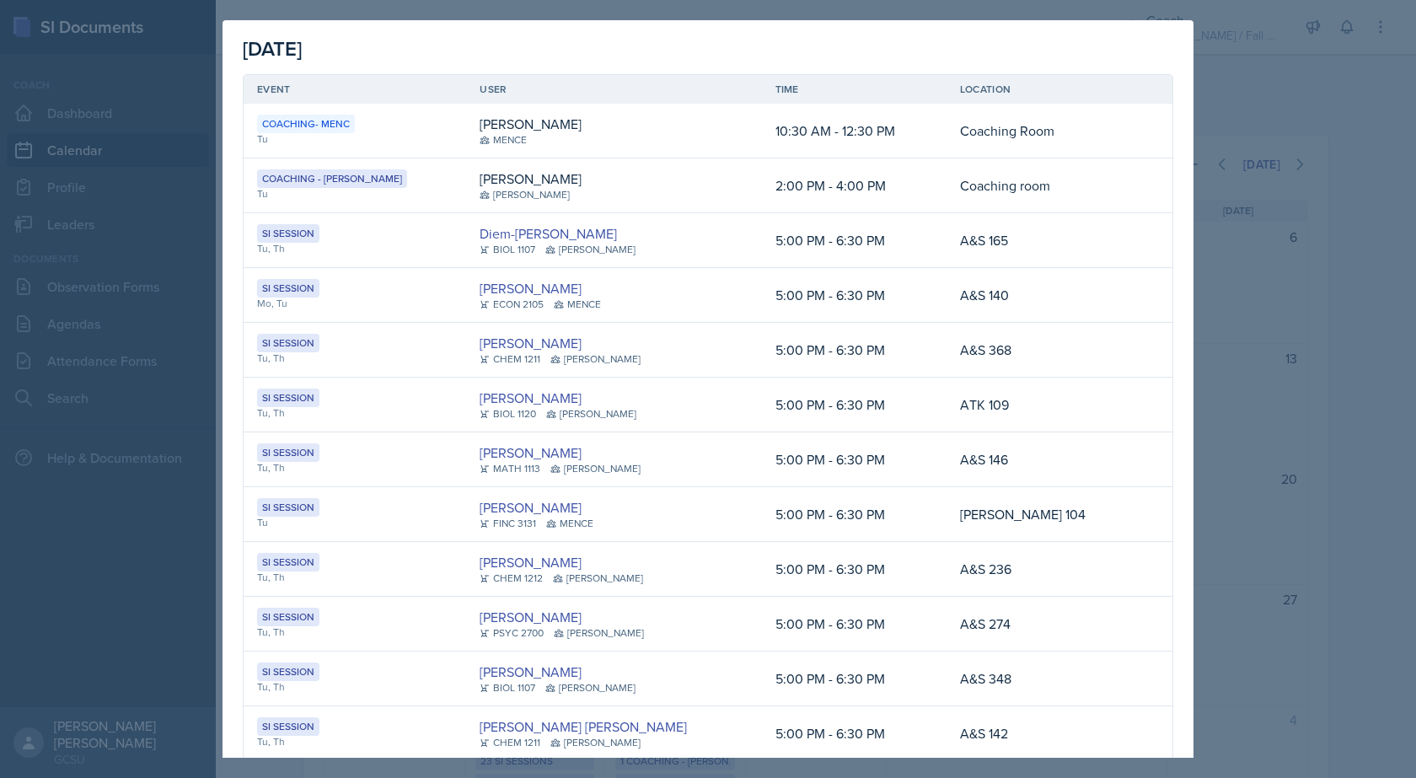
click at [1315, 555] on div at bounding box center [708, 389] width 1416 height 778
